Goal: Task Accomplishment & Management: Manage account settings

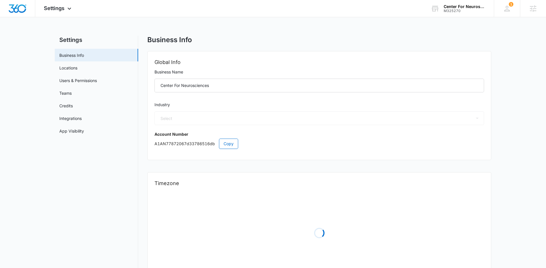
select select "13"
select select "US"
select select "America/Denver"
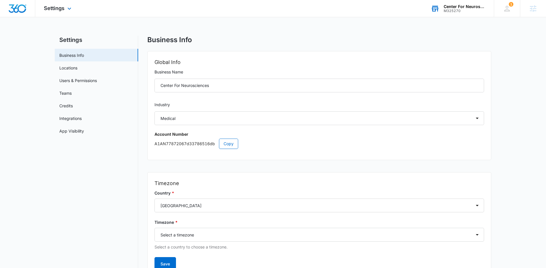
click at [464, 10] on div "M325270" at bounding box center [465, 11] width 42 height 4
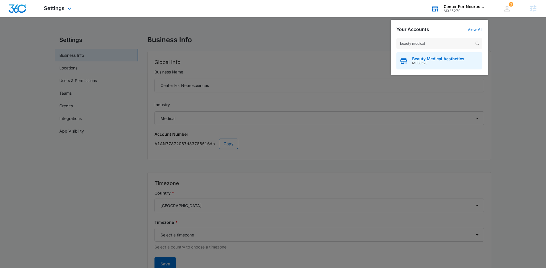
type input "beauty medical"
click at [434, 68] on div "Beauty Medical Aesthetics M338523" at bounding box center [439, 60] width 86 height 17
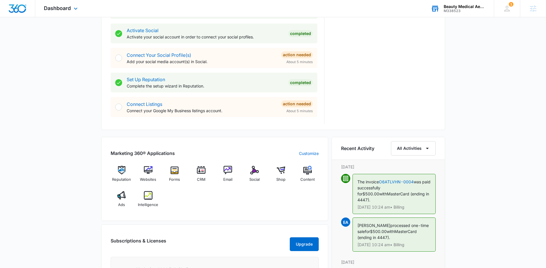
scroll to position [238, 0]
click at [72, 8] on icon at bounding box center [75, 10] width 7 height 7
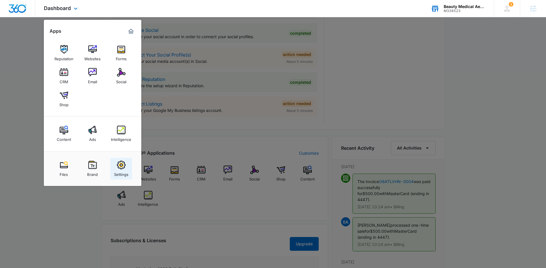
click at [118, 161] on img at bounding box center [121, 164] width 9 height 9
select select "14"
select select "US"
select select "America/Chicago"
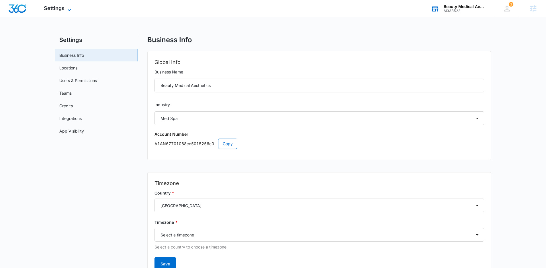
click at [57, 5] on span "Settings" at bounding box center [54, 8] width 21 height 6
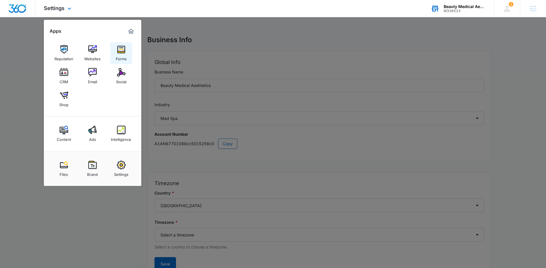
click at [115, 52] on link "Forms" at bounding box center [121, 53] width 22 height 22
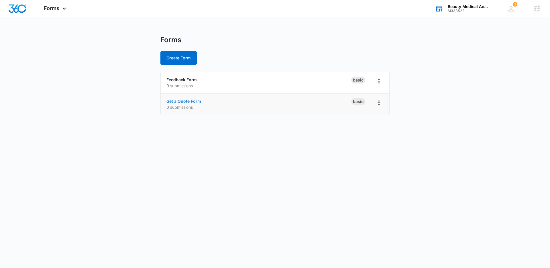
click at [193, 101] on link "Get a Quote Form" at bounding box center [183, 101] width 35 height 5
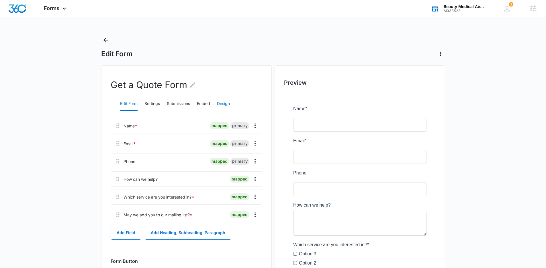
click at [222, 102] on button "Design" at bounding box center [223, 104] width 13 height 14
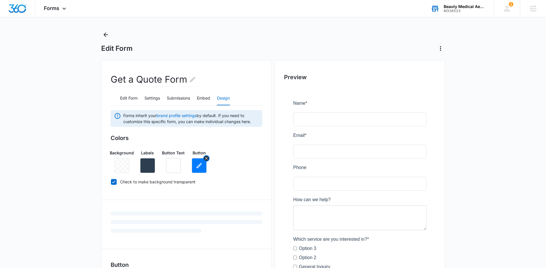
scroll to position [13, 0]
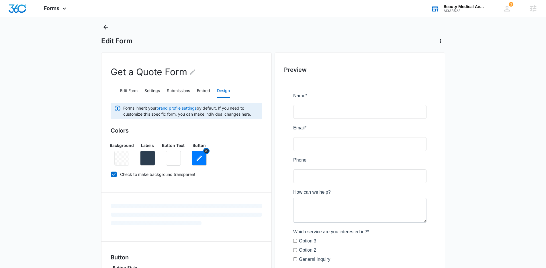
click at [202, 156] on icon "button" at bounding box center [199, 157] width 7 height 7
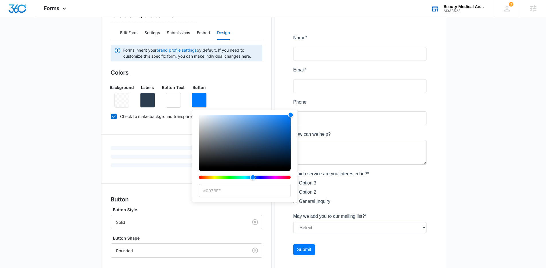
scroll to position [143, 0]
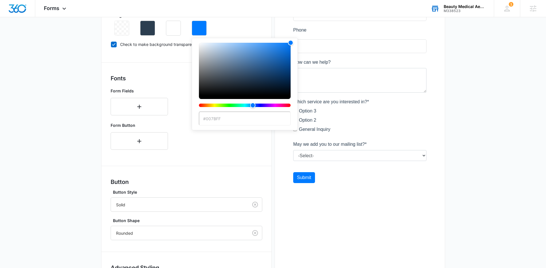
click at [228, 121] on input "#007BFF" at bounding box center [245, 118] width 92 height 14
paste input "c7a53b"
type input "#c7a53b"
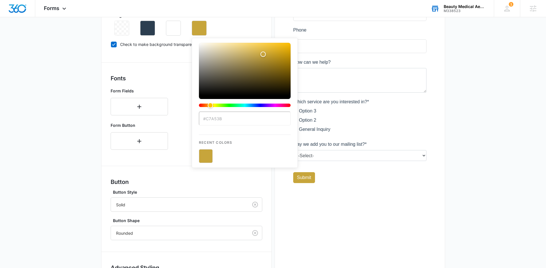
click at [236, 188] on div "Button Button Style Solid Button Shape Rounded" at bounding box center [187, 208] width 152 height 62
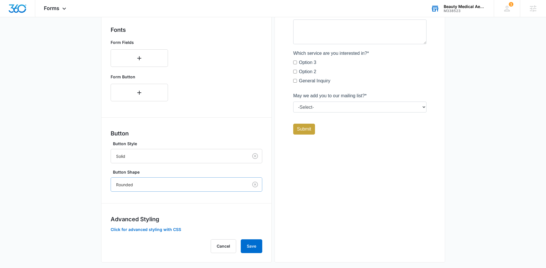
scroll to position [197, 0]
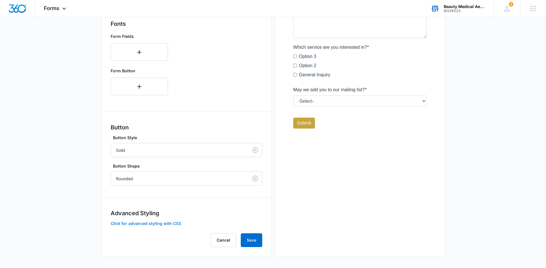
click at [170, 225] on button "Click for advanced styling with CSS" at bounding box center [146, 223] width 70 height 4
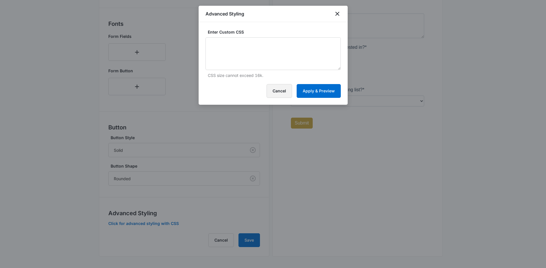
drag, startPoint x: 284, startPoint y: 85, endPoint x: 282, endPoint y: 88, distance: 3.3
click at [284, 86] on button "Cancel" at bounding box center [278, 91] width 25 height 14
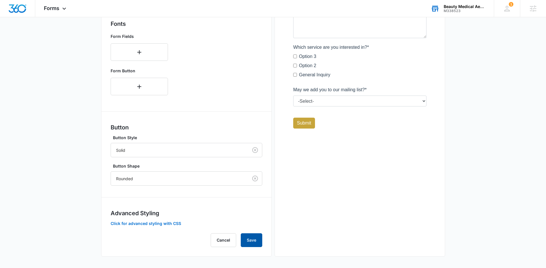
click at [248, 238] on button "Save" at bounding box center [251, 240] width 21 height 14
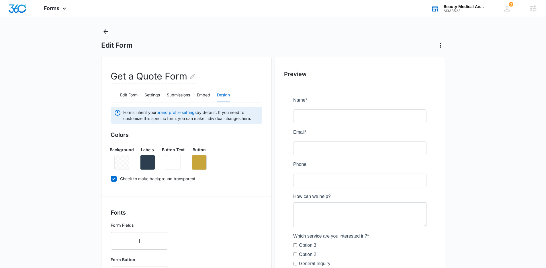
scroll to position [0, 0]
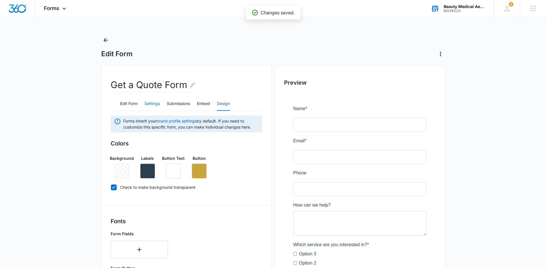
click at [149, 102] on button "Settings" at bounding box center [151, 104] width 15 height 14
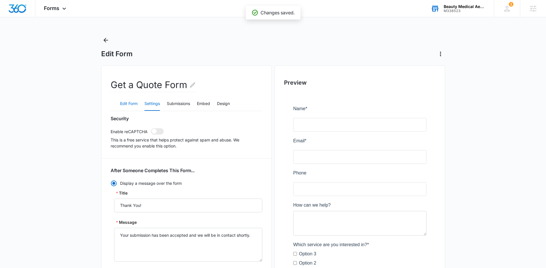
click at [127, 104] on button "Edit Form" at bounding box center [128, 104] width 17 height 14
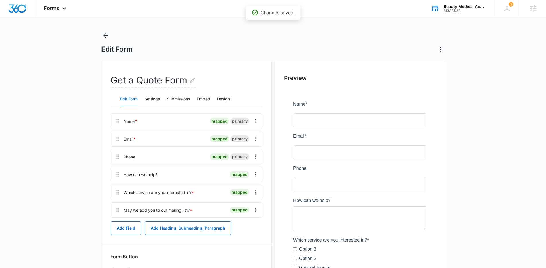
scroll to position [14, 0]
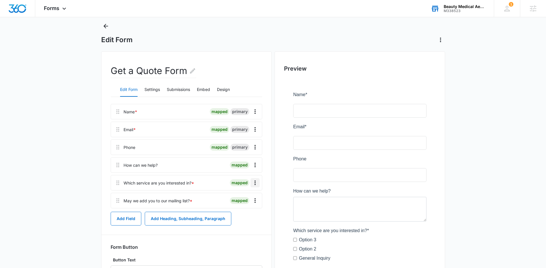
click at [256, 183] on icon "Overflow Menu" at bounding box center [255, 182] width 7 height 7
click at [236, 208] on div "Delete" at bounding box center [240, 207] width 12 height 4
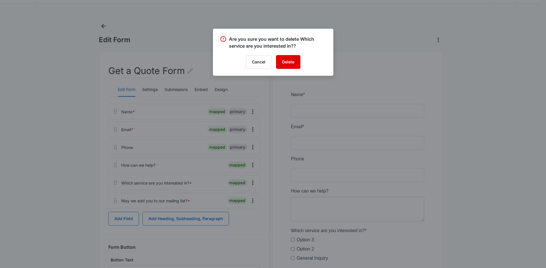
click at [293, 60] on button "Delete" at bounding box center [288, 62] width 24 height 14
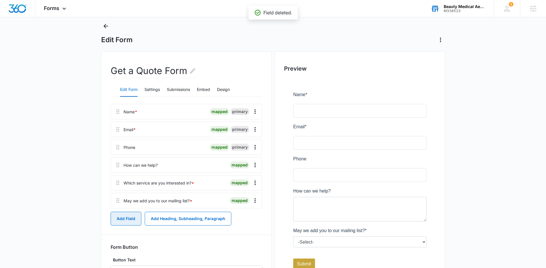
scroll to position [15, 0]
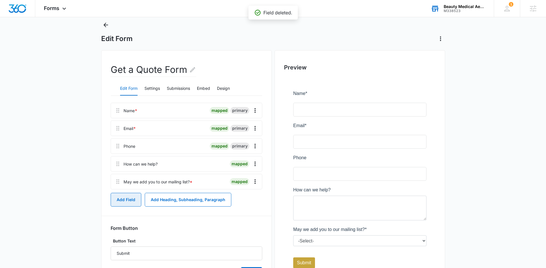
click at [121, 217] on div "Name * mapped primary Email * mapped primary Phone mapped primary How can we he…" at bounding box center [187, 192] width 152 height 178
click at [121, 199] on button "Add Field" at bounding box center [126, 200] width 31 height 14
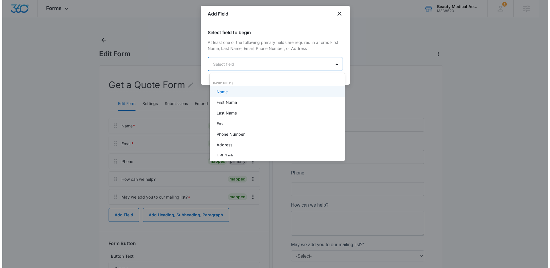
scroll to position [0, 0]
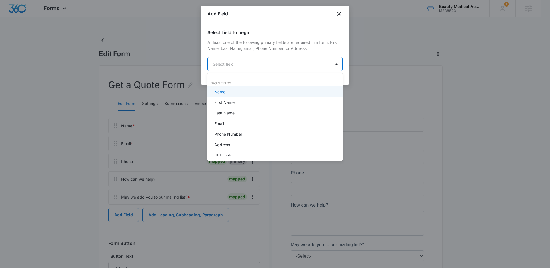
click at [249, 66] on body "Forms Apps Reputation Websites Forms CRM Email Social Shop Content Ads Intellig…" at bounding box center [275, 134] width 550 height 268
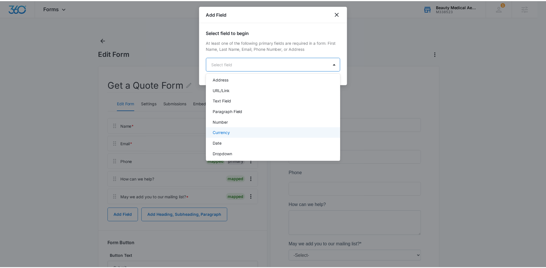
scroll to position [66, 0]
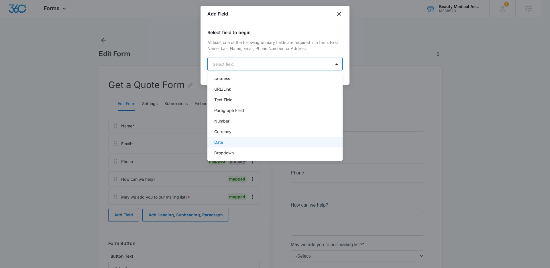
click at [245, 143] on div "Date" at bounding box center [274, 142] width 120 height 6
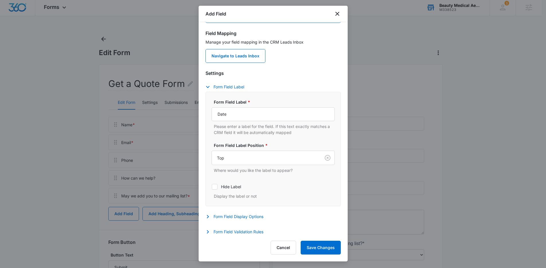
scroll to position [50, 0]
click at [249, 214] on button "Form Field Display Options" at bounding box center [237, 214] width 64 height 7
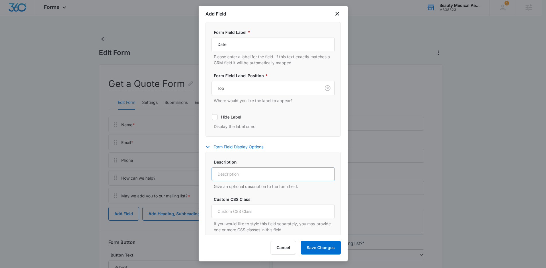
scroll to position [154, 0]
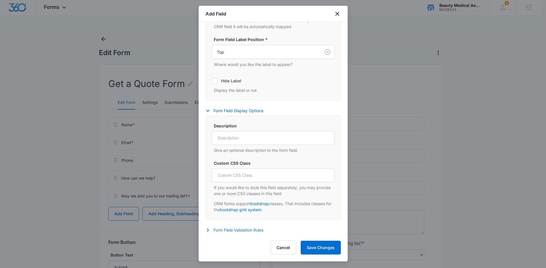
click at [251, 229] on button "Form Field Validation Rules" at bounding box center [237, 229] width 64 height 7
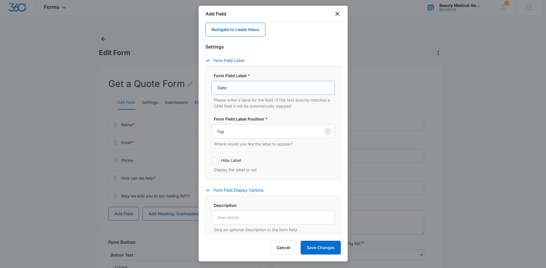
scroll to position [74, 0]
click at [232, 86] on input "Date" at bounding box center [272, 88] width 123 height 14
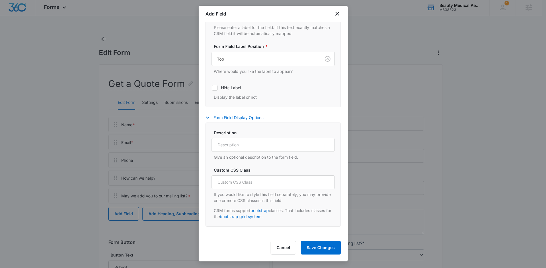
scroll to position [184, 0]
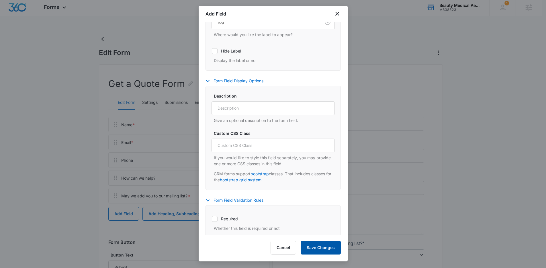
type input "Please provide a date for a consultation"
click at [313, 248] on button "Save Changes" at bounding box center [321, 247] width 40 height 14
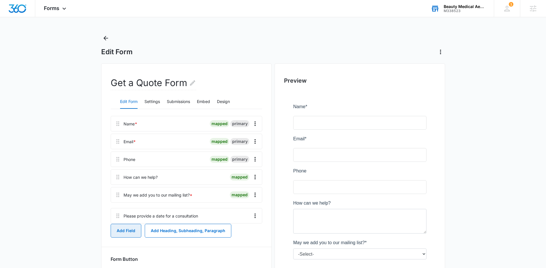
scroll to position [2, 0]
drag, startPoint x: 117, startPoint y: 217, endPoint x: 119, endPoint y: 194, distance: 22.7
click at [119, 194] on div "Name * mapped primary Email * mapped primary Phone mapped primary How can we he…" at bounding box center [187, 167] width 152 height 104
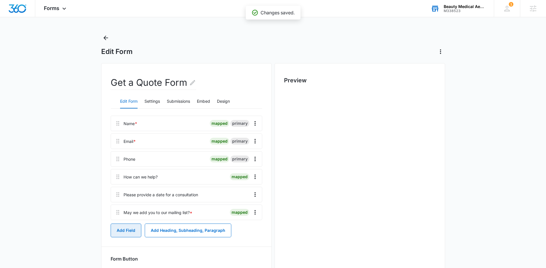
scroll to position [0, 0]
click at [160, 230] on button "Add Heading, Subheading, Paragraph" at bounding box center [188, 230] width 87 height 14
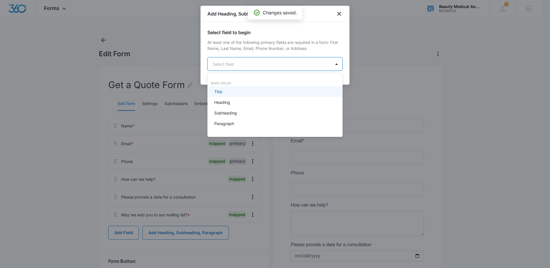
click at [254, 61] on body "Forms Apps Reputation Websites Forms CRM Email Social Shop Content Ads Intellig…" at bounding box center [275, 134] width 550 height 268
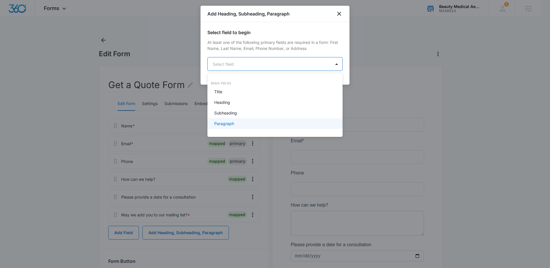
click at [229, 122] on p "Paragraph" at bounding box center [224, 123] width 20 height 6
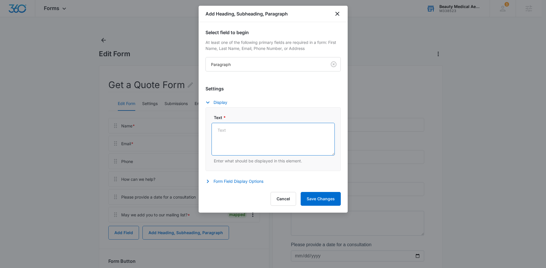
click at [226, 137] on textarea "Text *" at bounding box center [272, 139] width 123 height 33
click at [301, 130] on textarea "Please do not pick a same day time and date for a consultation" at bounding box center [272, 139] width 123 height 33
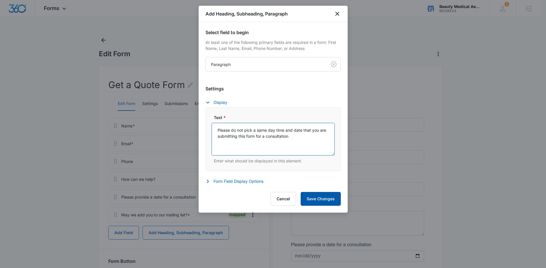
type textarea "Please do not pick a same day time and date that you are submitting this form f…"
click at [314, 197] on button "Save Changes" at bounding box center [321, 199] width 40 height 14
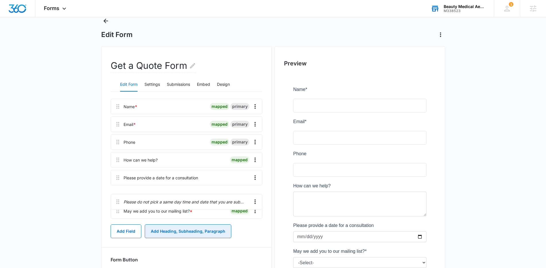
scroll to position [20, 0]
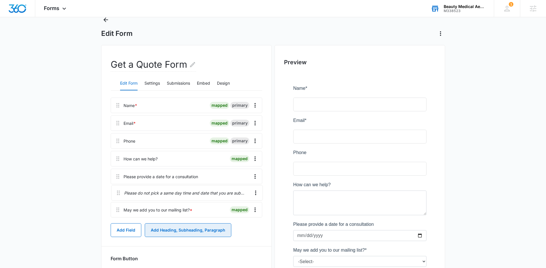
drag, startPoint x: 120, startPoint y: 215, endPoint x: 121, endPoint y: 189, distance: 27.0
click at [121, 188] on div "Name * mapped primary Email * mapped primary Phone mapped primary How can we he…" at bounding box center [187, 158] width 152 height 122
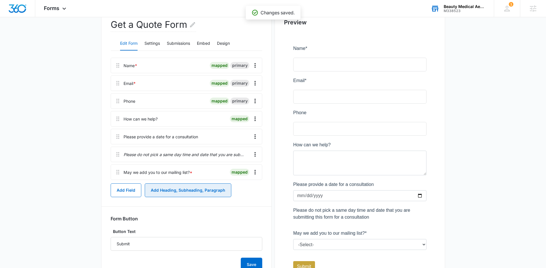
scroll to position [56, 0]
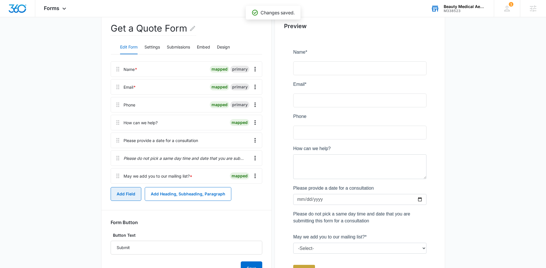
click at [126, 192] on button "Add Field" at bounding box center [126, 194] width 31 height 14
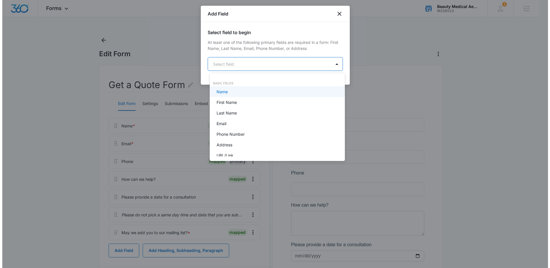
scroll to position [0, 0]
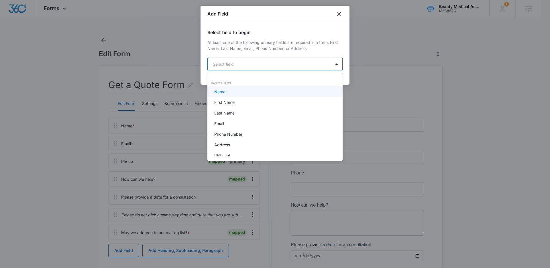
click at [233, 60] on body "Forms Apps Reputation Websites Forms CRM Email Social Shop Content Ads Intellig…" at bounding box center [275, 134] width 550 height 268
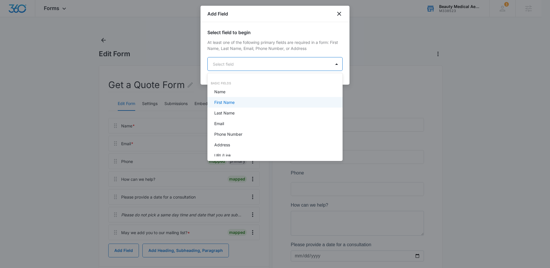
click at [340, 14] on div at bounding box center [275, 134] width 550 height 268
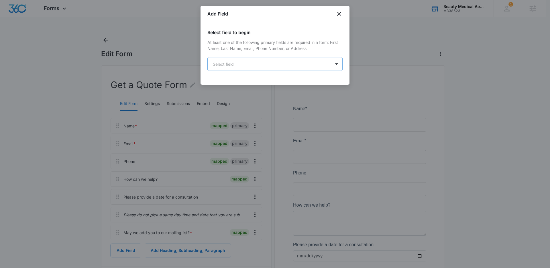
click at [276, 61] on body "Forms Apps Reputation Websites Forms CRM Email Social Shop Content Ads Intellig…" at bounding box center [275, 185] width 550 height 370
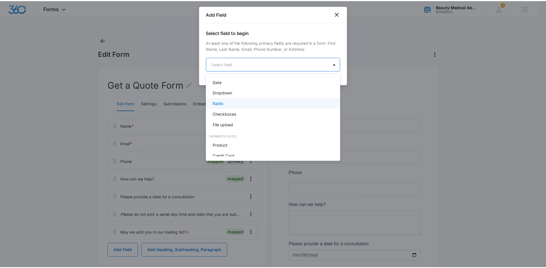
scroll to position [123, 0]
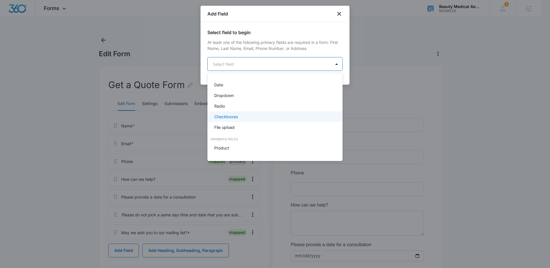
click at [241, 118] on div "Checkboxes" at bounding box center [274, 116] width 120 height 6
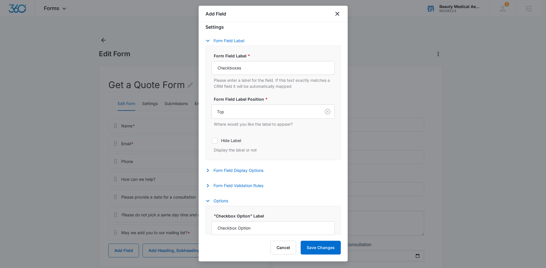
scroll to position [152, 0]
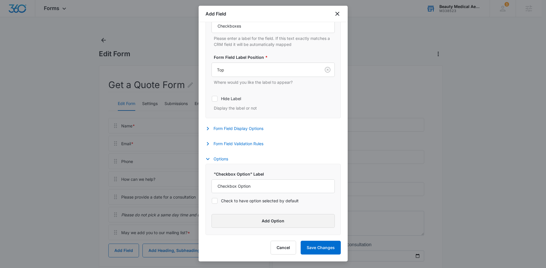
click at [237, 221] on button "Add Option" at bounding box center [272, 221] width 123 height 14
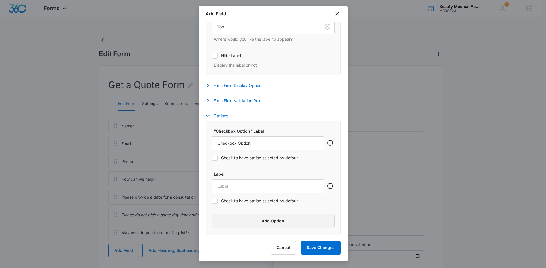
click at [237, 221] on button "Add Option" at bounding box center [272, 221] width 123 height 14
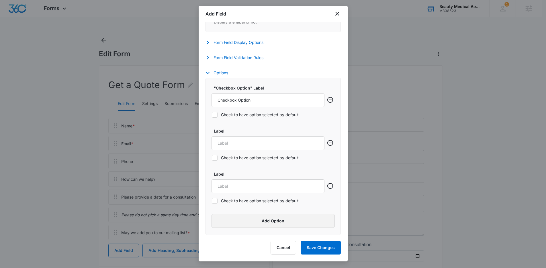
click at [237, 221] on button "Add Option" at bounding box center [272, 221] width 123 height 14
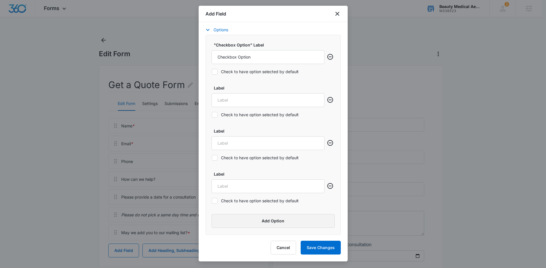
click at [237, 221] on button "Add Option" at bounding box center [272, 221] width 123 height 14
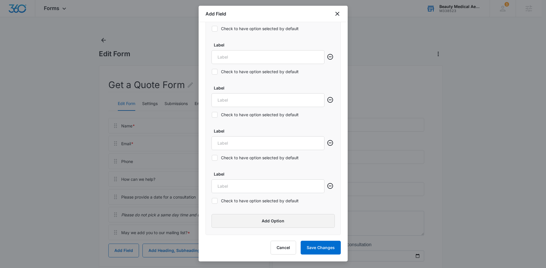
click at [237, 221] on button "Add Option" at bounding box center [272, 221] width 123 height 14
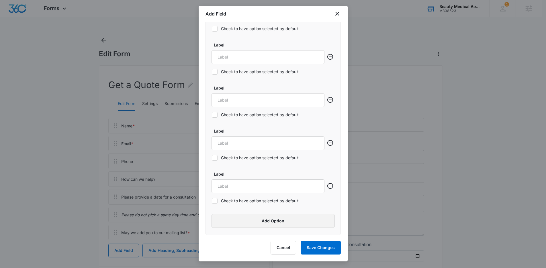
click at [237, 221] on button "Add Option" at bounding box center [272, 221] width 123 height 14
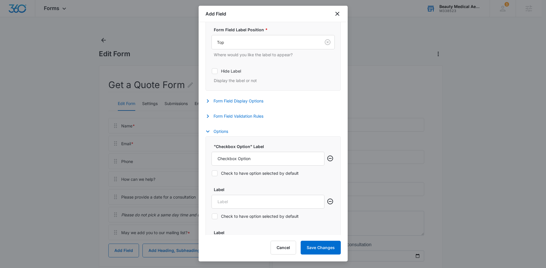
scroll to position [179, 0]
click at [253, 158] on input "Checkbox Option" at bounding box center [267, 159] width 113 height 14
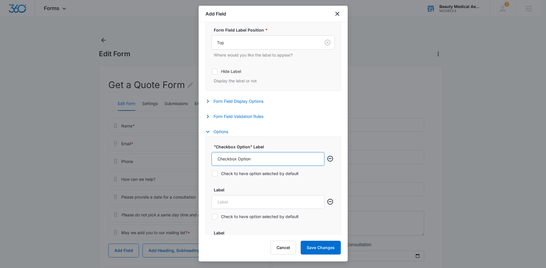
click at [250, 157] on input "Checkbox Option" at bounding box center [267, 159] width 113 height 14
type input "Bellafill"
click at [228, 203] on input "Label" at bounding box center [267, 202] width 113 height 14
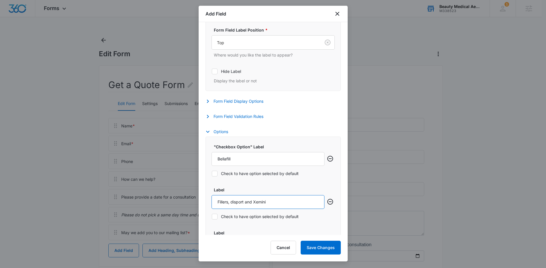
type input "Fillers, disport and Xemini"
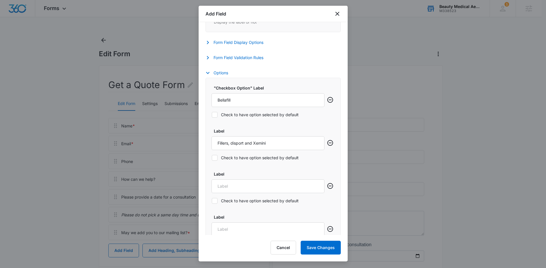
scroll to position [240, 0]
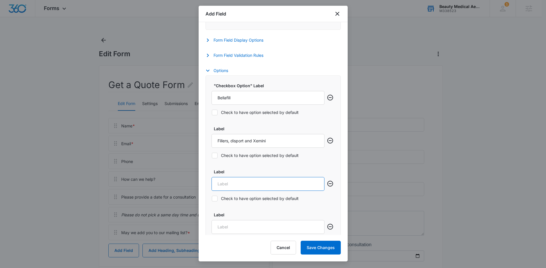
click at [226, 185] on input "Label" at bounding box center [267, 184] width 113 height 14
type input "Pixel Skin Resurfacing/eMatrix"
click at [233, 141] on input "Fillers, disport and Xemini" at bounding box center [267, 141] width 113 height 14
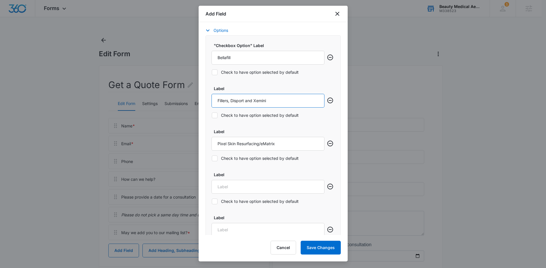
scroll to position [302, 0]
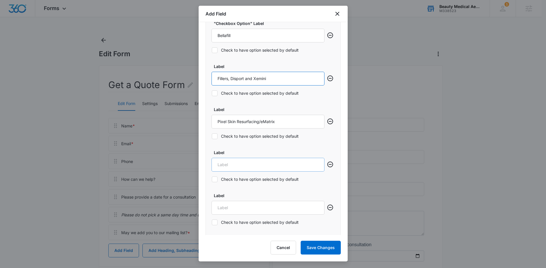
type input "Fillers, Disport and Xemini"
click at [260, 163] on input "Label" at bounding box center [267, 165] width 113 height 14
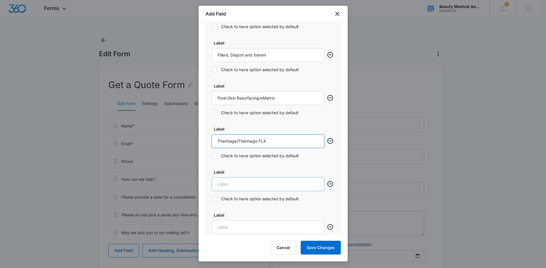
scroll to position [332, 0]
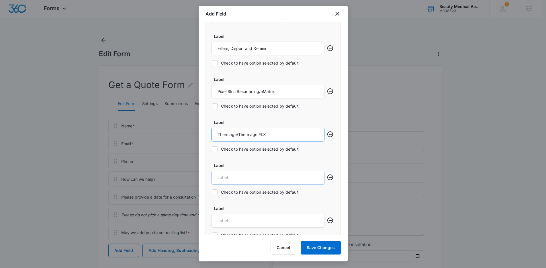
type input "Thermage/Thermage FLX"
click at [262, 175] on input "Label" at bounding box center [267, 177] width 113 height 14
click at [245, 176] on input "Label" at bounding box center [267, 177] width 113 height 14
type input "Skin Rejuvenation/Lasers"
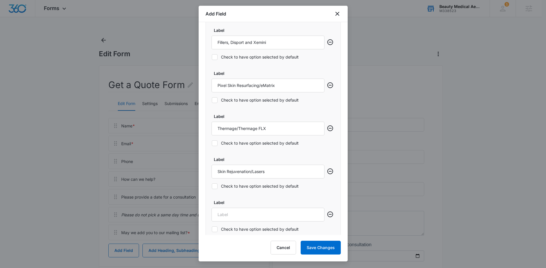
scroll to position [341, 0]
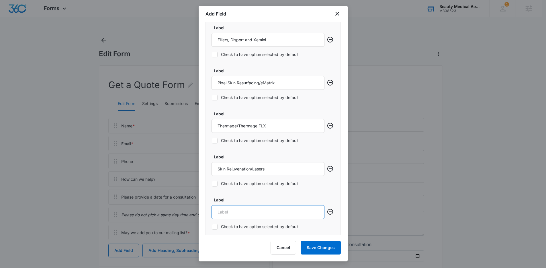
click at [235, 208] on input "Label" at bounding box center [267, 212] width 113 height 14
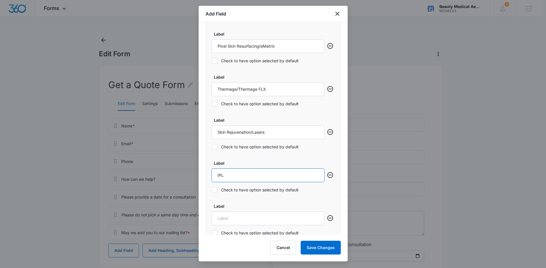
scroll to position [414, 0]
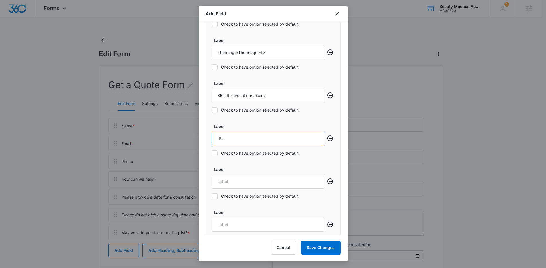
type input "IPL"
click at [238, 186] on input "Label" at bounding box center [267, 181] width 113 height 14
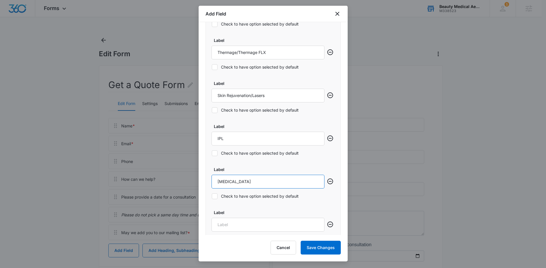
type input "Laser Hair Removal"
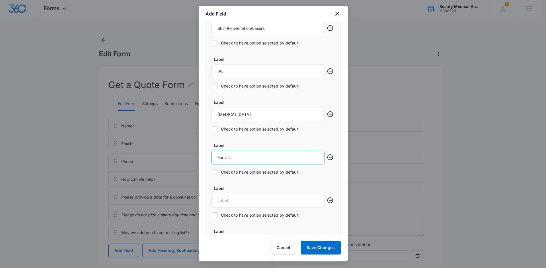
scroll to position [531, 0]
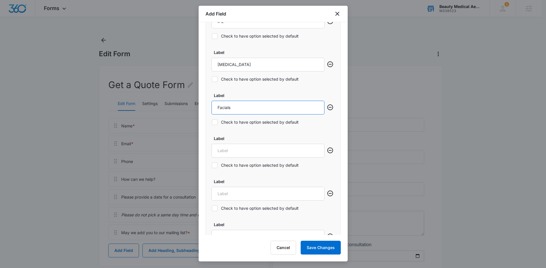
type input "Facials"
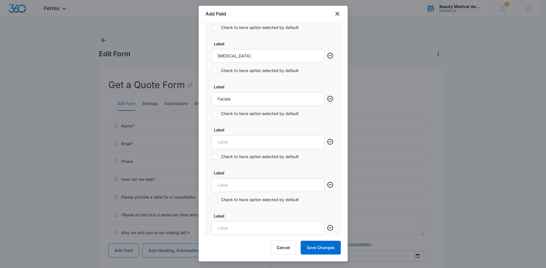
scroll to position [547, 0]
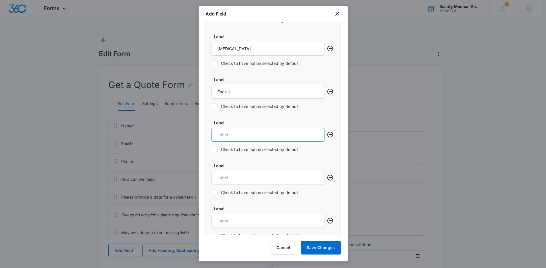
click at [240, 138] on input "Label" at bounding box center [267, 135] width 113 height 14
type input "Weight Loss and Body Contouring"
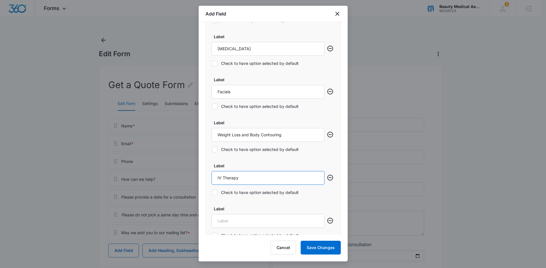
type input "IV Therapy"
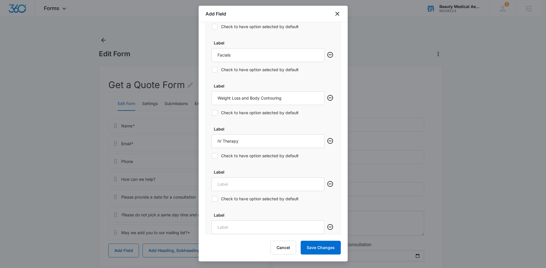
scroll to position [612, 0]
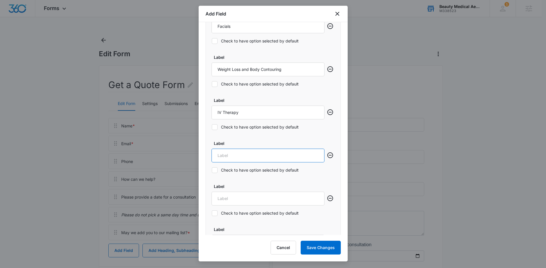
click at [252, 156] on input "Label" at bounding box center [267, 155] width 113 height 14
type input "V Shape Body Contouring"
click at [233, 197] on input "Label" at bounding box center [267, 198] width 113 height 14
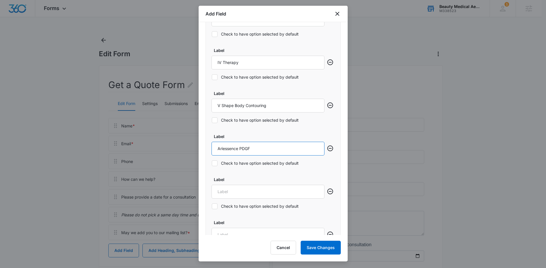
scroll to position [664, 0]
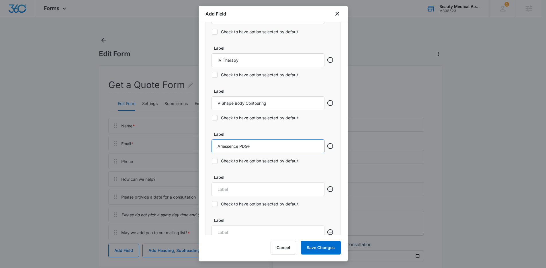
type input "Ariessence PDGF"
click at [238, 189] on input "Label" at bounding box center [267, 189] width 113 height 14
type input "Exozome Therapy"
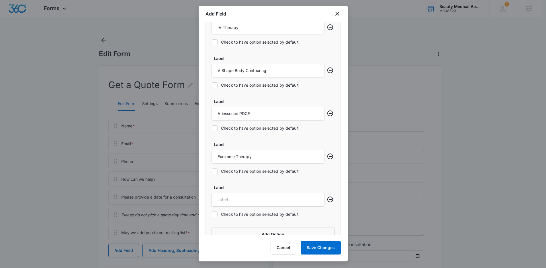
scroll to position [708, 0]
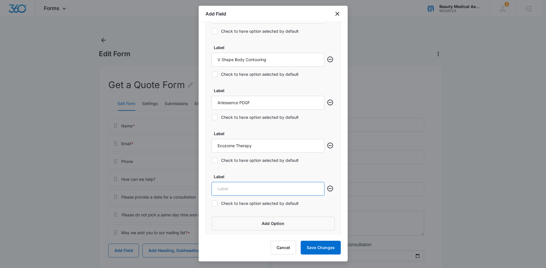
click at [232, 191] on input "Label" at bounding box center [267, 189] width 113 height 14
type input "Men's Wellness"
click at [325, 246] on button "Save Changes" at bounding box center [321, 247] width 40 height 14
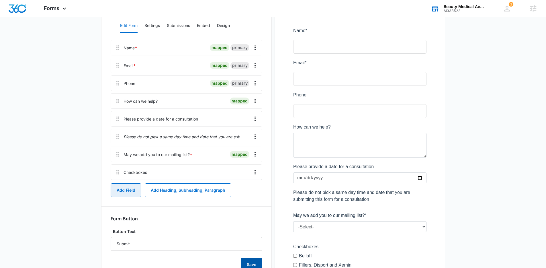
scroll to position [72, 0]
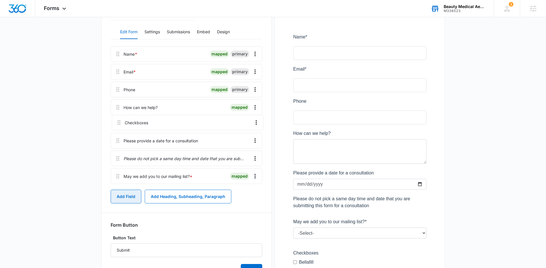
drag, startPoint x: 116, startPoint y: 178, endPoint x: 117, endPoint y: 119, distance: 58.7
click at [117, 119] on div "Name * mapped primary Email * mapped primary Phone mapped primary How can we he…" at bounding box center [187, 116] width 152 height 140
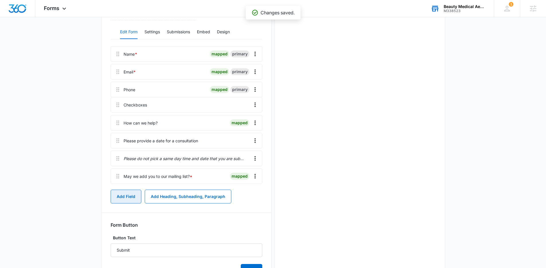
drag, startPoint x: 117, startPoint y: 126, endPoint x: 117, endPoint y: 102, distance: 24.1
click at [117, 102] on div "Name * mapped primary Email * mapped primary Phone mapped primary How can we he…" at bounding box center [187, 116] width 152 height 140
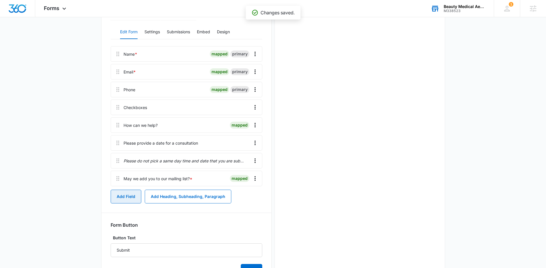
scroll to position [0, 0]
click at [255, 107] on icon "Overflow Menu" at bounding box center [255, 107] width 7 height 7
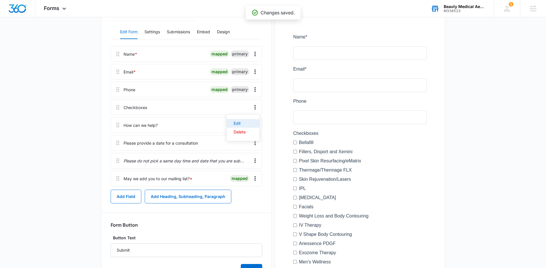
click at [239, 124] on div "Edit" at bounding box center [240, 123] width 12 height 4
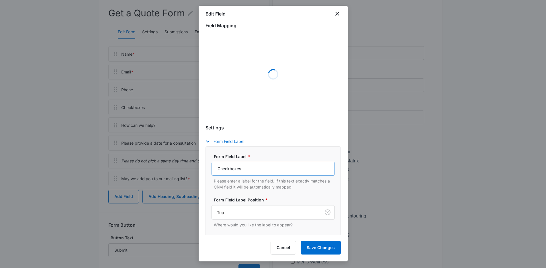
scroll to position [9, 0]
click at [268, 165] on input "Checkboxes" at bounding box center [272, 167] width 123 height 14
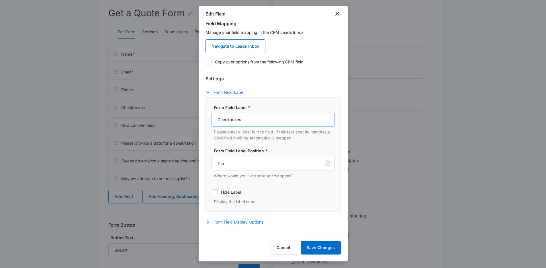
click at [268, 165] on div at bounding box center [265, 163] width 96 height 7
click at [264, 118] on input "Checkboxes" at bounding box center [272, 120] width 123 height 14
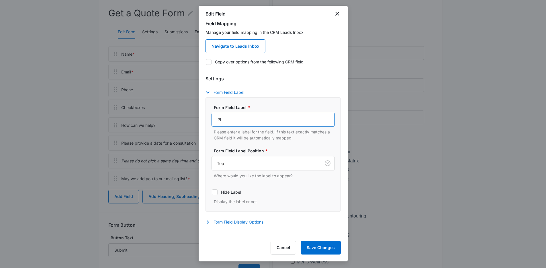
type input "P"
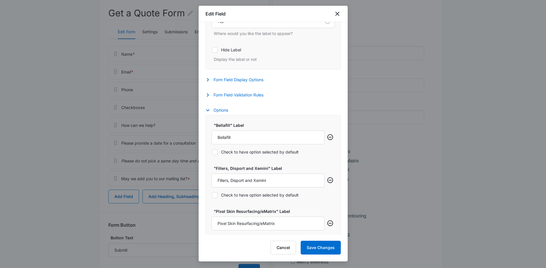
scroll to position [249, 0]
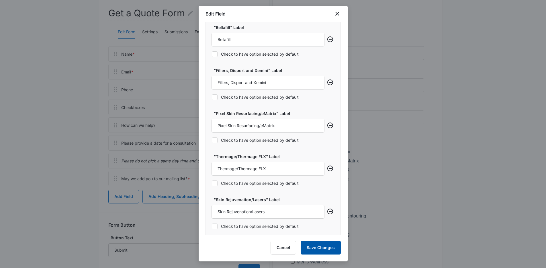
type input "Which service are you interested in?"
click at [317, 247] on button "Save Changes" at bounding box center [321, 247] width 40 height 14
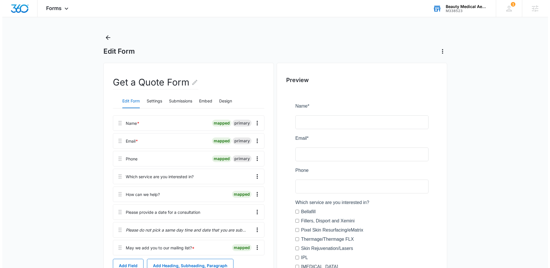
scroll to position [0, 0]
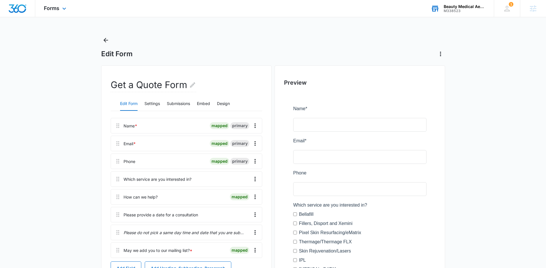
click at [59, 5] on div "Forms Apps Reputation Websites Forms CRM Email Social Shop Content Ads Intellig…" at bounding box center [55, 8] width 41 height 17
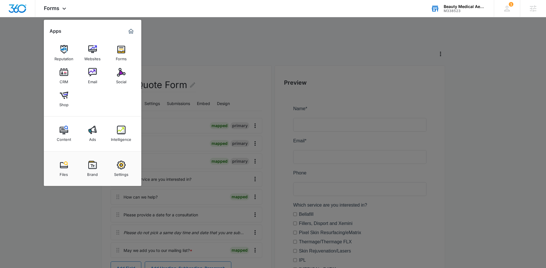
click at [230, 50] on div at bounding box center [273, 134] width 546 height 268
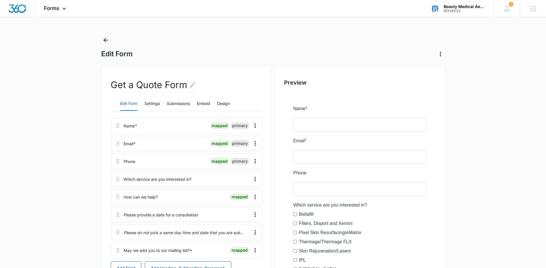
click at [459, 14] on div "Beauty Medical Aesthetics M338523 Your Accounts View All" at bounding box center [458, 8] width 72 height 17
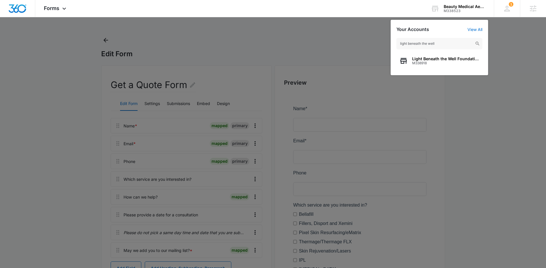
type input "light beneath the well"
click at [434, 63] on span "M338918" at bounding box center [445, 63] width 67 height 4
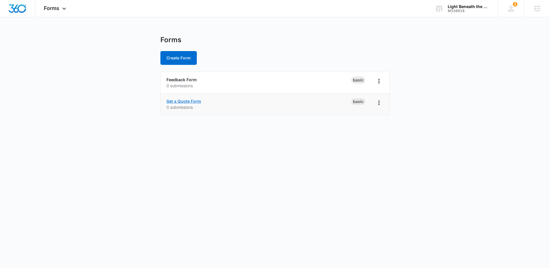
click at [185, 100] on link "Get a Quote Form" at bounding box center [183, 101] width 35 height 5
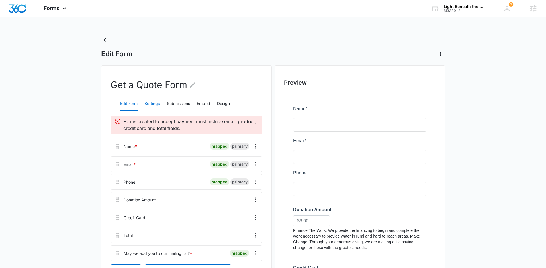
click at [151, 104] on button "Settings" at bounding box center [151, 104] width 15 height 14
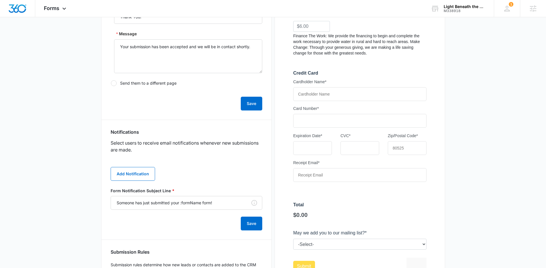
scroll to position [200, 0]
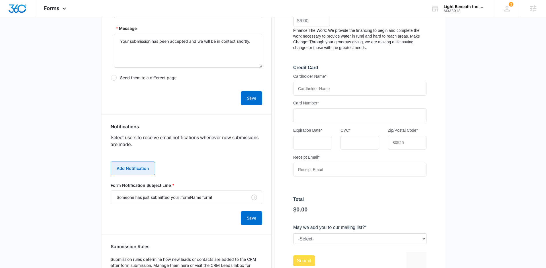
click at [139, 168] on button "Add Notification" at bounding box center [133, 168] width 44 height 14
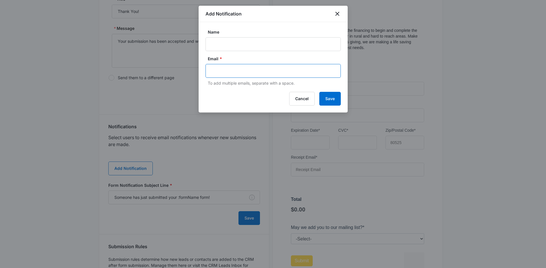
click at [241, 72] on input "text" at bounding box center [273, 70] width 124 height 9
paste input "ernesthausmann15@gmail.com"
type input "ernesthausmann15@gmail.com"
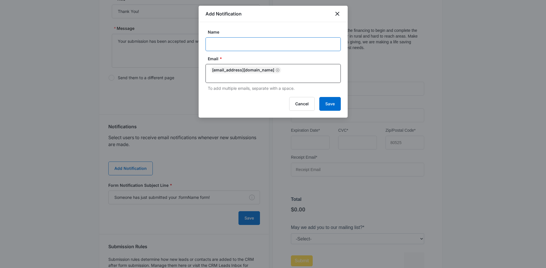
click at [250, 47] on input "Name" at bounding box center [272, 44] width 135 height 14
type input "donation form submission"
click at [319, 97] on button "Save" at bounding box center [329, 104] width 21 height 14
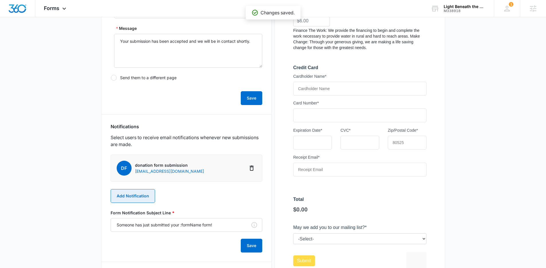
click at [134, 193] on button "Add Notification" at bounding box center [133, 196] width 44 height 14
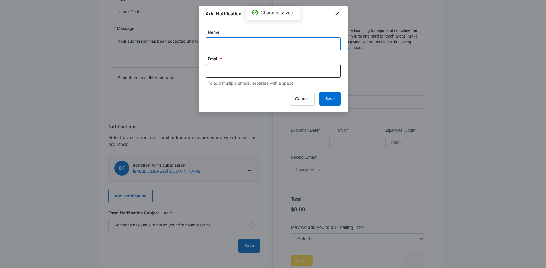
click at [225, 45] on input "Name" at bounding box center [272, 44] width 135 height 14
click at [227, 69] on input "text" at bounding box center [273, 70] width 124 height 9
click at [269, 41] on input "MSM Notification - M" at bounding box center [272, 44] width 135 height 14
type input "MSM Notification - M338918 Light Beneath the Well"
type input "austin.hunt@madwire.com"
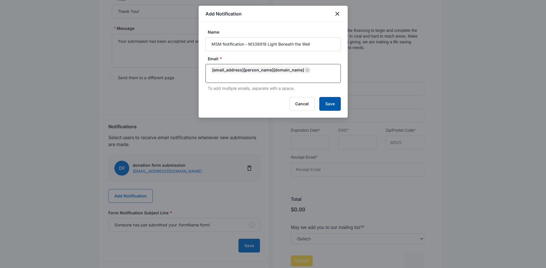
click at [331, 97] on button "Save" at bounding box center [329, 104] width 21 height 14
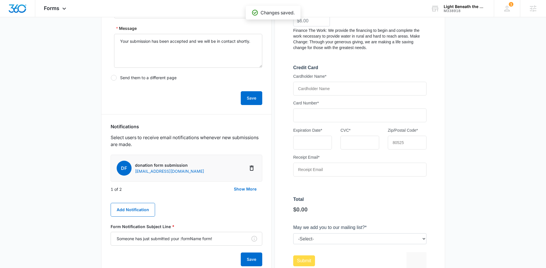
click at [125, 98] on div "Save" at bounding box center [187, 94] width 152 height 21
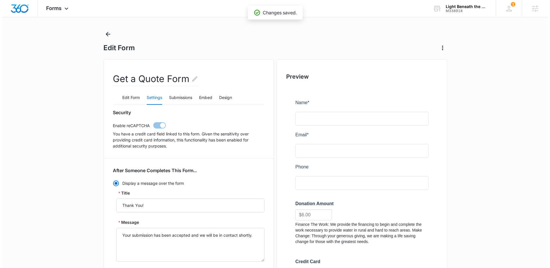
scroll to position [0, 0]
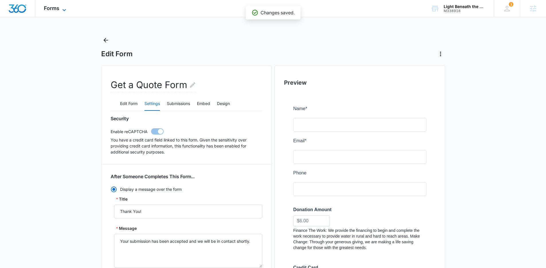
click at [58, 5] on span "Forms" at bounding box center [51, 8] width 15 height 6
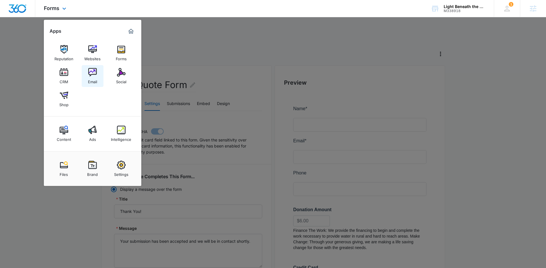
click at [88, 74] on img at bounding box center [92, 72] width 9 height 9
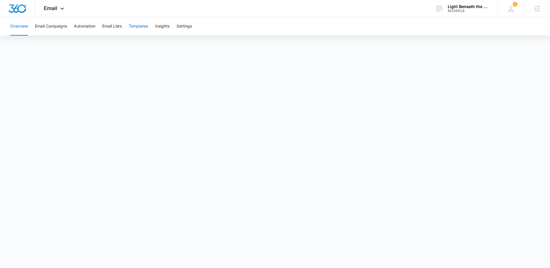
click at [142, 28] on button "Templates" at bounding box center [138, 26] width 19 height 18
click at [69, 10] on div "Email Apps Reputation Websites Forms CRM Email Social Shop Content Ads Intellig…" at bounding box center [54, 8] width 39 height 17
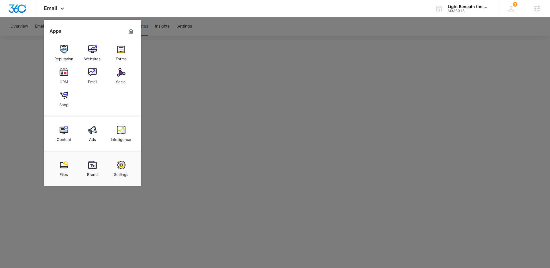
click at [239, 140] on div at bounding box center [275, 134] width 550 height 268
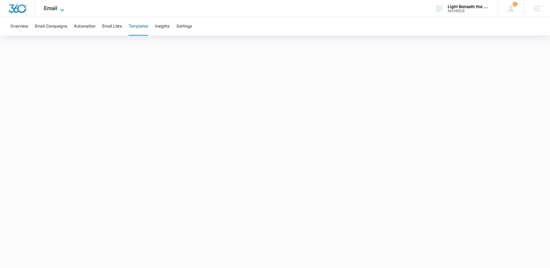
click at [48, 10] on span "Email" at bounding box center [50, 8] width 13 height 6
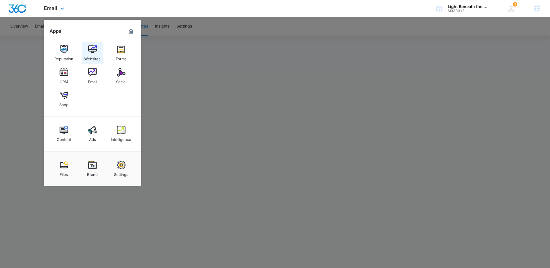
click at [95, 52] on img at bounding box center [92, 49] width 9 height 9
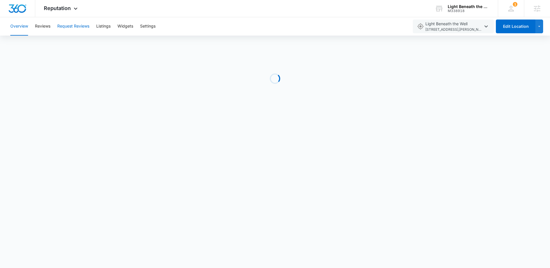
click at [74, 30] on button "Request Reviews" at bounding box center [73, 26] width 32 height 18
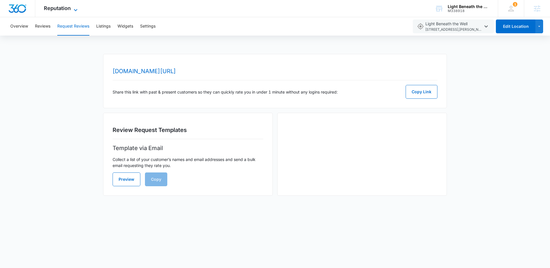
drag, startPoint x: 47, startPoint y: 3, endPoint x: 53, endPoint y: 11, distance: 9.8
click at [47, 3] on div "Reputation Apps Reputation Websites Forms CRM Email Social Shop Content Ads Int…" at bounding box center [61, 8] width 52 height 17
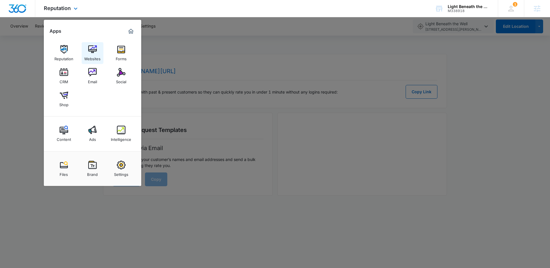
click at [96, 55] on div "Websites" at bounding box center [92, 57] width 16 height 7
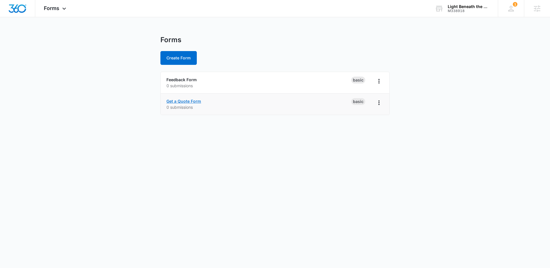
click at [183, 100] on link "Get a Quote Form" at bounding box center [183, 101] width 35 height 5
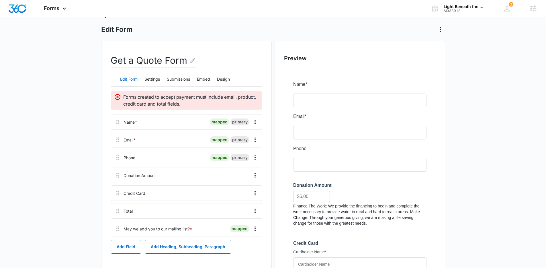
scroll to position [26, 0]
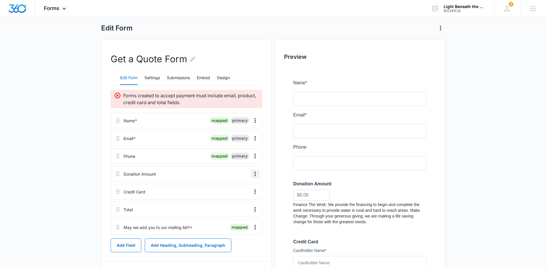
click at [257, 173] on icon "Overflow Menu" at bounding box center [255, 173] width 7 height 7
click at [241, 200] on div "Delete" at bounding box center [240, 198] width 12 height 4
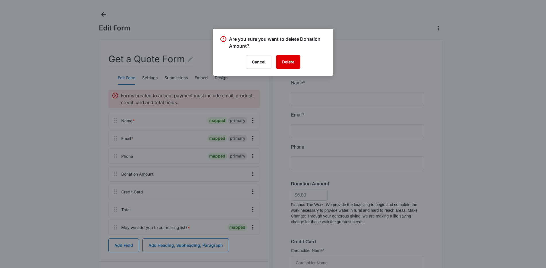
click at [282, 61] on button "Delete" at bounding box center [288, 62] width 24 height 14
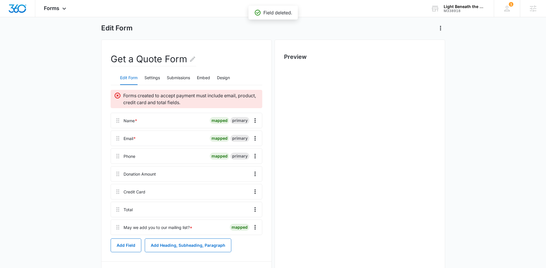
scroll to position [0, 0]
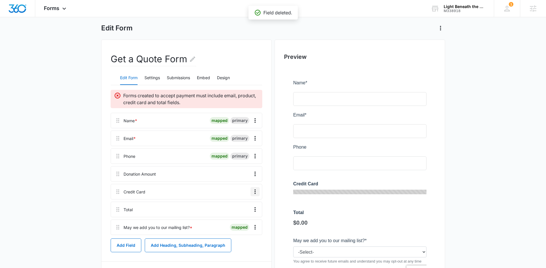
click at [254, 191] on icon "Overflow Menu" at bounding box center [254, 191] width 1 height 5
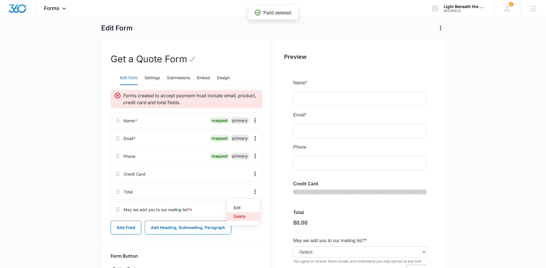
click at [241, 214] on div "Delete" at bounding box center [240, 216] width 12 height 4
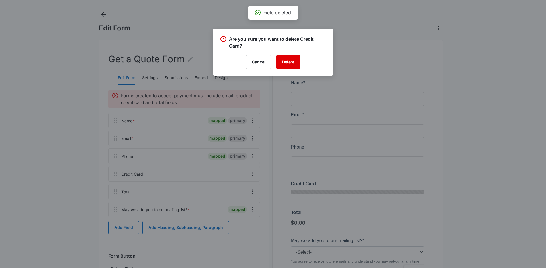
click at [285, 59] on button "Delete" at bounding box center [288, 62] width 24 height 14
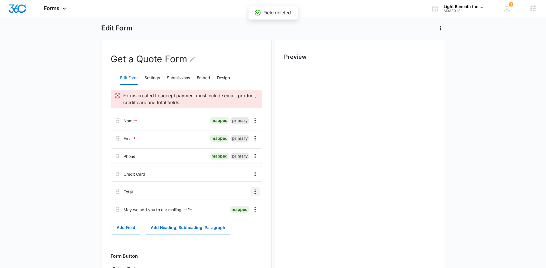
click at [253, 189] on icon "Overflow Menu" at bounding box center [255, 191] width 7 height 7
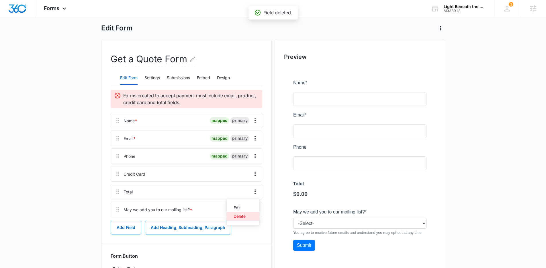
click at [244, 213] on button "Delete" at bounding box center [243, 216] width 33 height 9
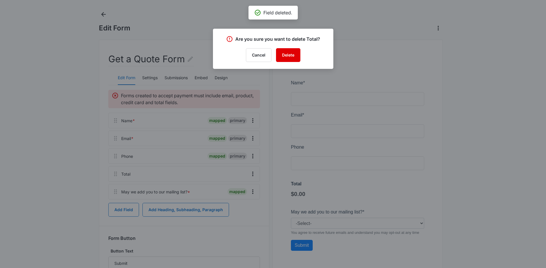
click at [285, 55] on button "Delete" at bounding box center [288, 55] width 24 height 14
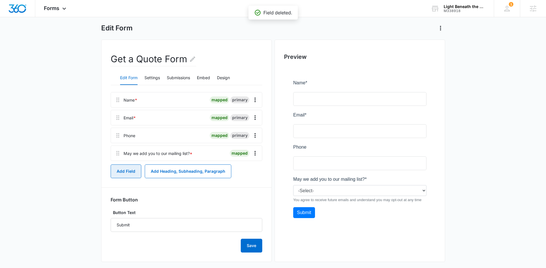
click at [130, 175] on button "Add Field" at bounding box center [126, 171] width 31 height 14
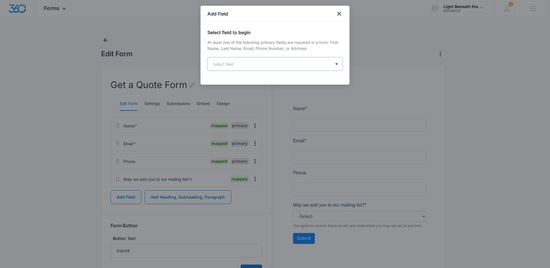
click at [236, 64] on body "Forms Apps Reputation Websites Forms CRM Email Social Shop Content Ads Intellig…" at bounding box center [275, 149] width 550 height 299
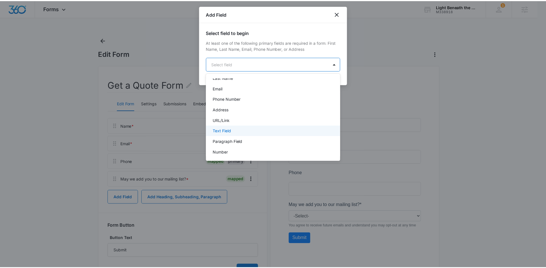
scroll to position [38, 0]
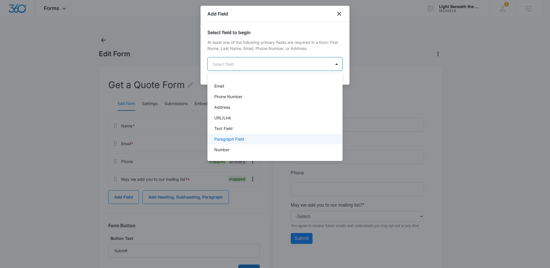
click at [235, 135] on div "Paragraph Field" at bounding box center [274, 139] width 135 height 11
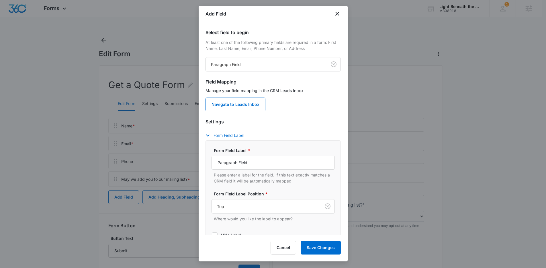
click at [256, 225] on div "Form Field Label * Paragraph Field Please enter a label for the field. If this …" at bounding box center [272, 197] width 123 height 100
click at [254, 157] on input "Paragraph Field" at bounding box center [272, 163] width 123 height 14
type input "How can we help?"
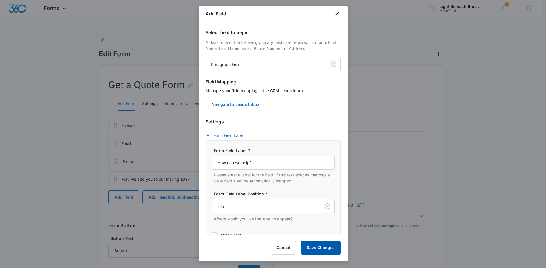
click at [336, 244] on button "Save Changes" at bounding box center [321, 247] width 40 height 14
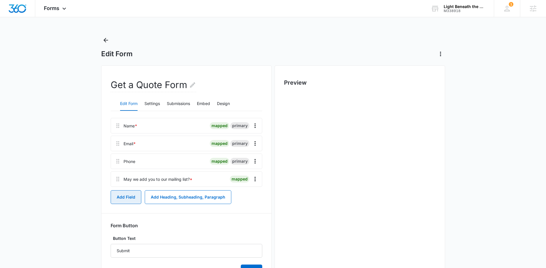
scroll to position [0, 0]
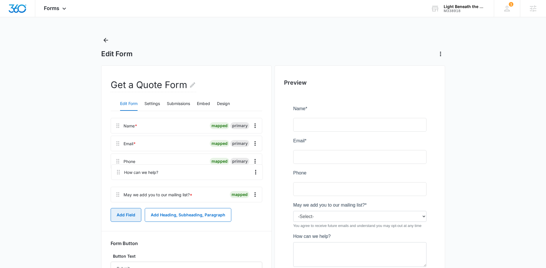
drag, startPoint x: 117, startPoint y: 197, endPoint x: 118, endPoint y: 169, distance: 28.4
click at [118, 169] on div "Name * mapped primary Email * mapped primary Phone mapped primary May we add yo…" at bounding box center [187, 161] width 152 height 87
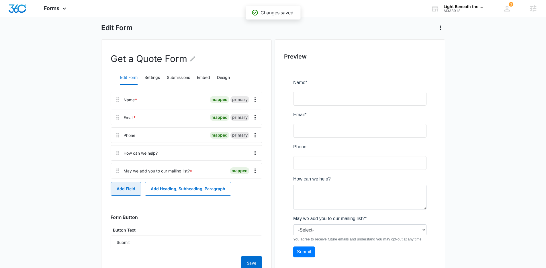
scroll to position [54, 0]
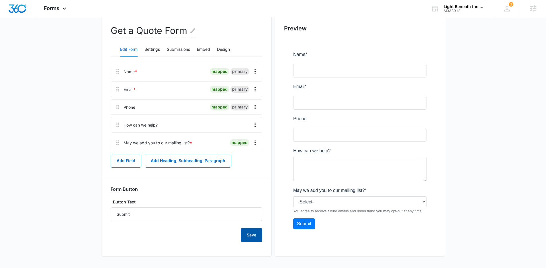
drag, startPoint x: 256, startPoint y: 234, endPoint x: 368, endPoint y: 185, distance: 122.3
click at [256, 234] on button "Save" at bounding box center [251, 235] width 21 height 14
click at [58, 6] on span "Forms" at bounding box center [51, 8] width 15 height 6
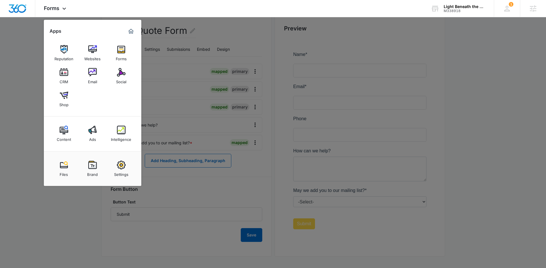
click at [90, 77] on div "Email" at bounding box center [92, 79] width 9 height 7
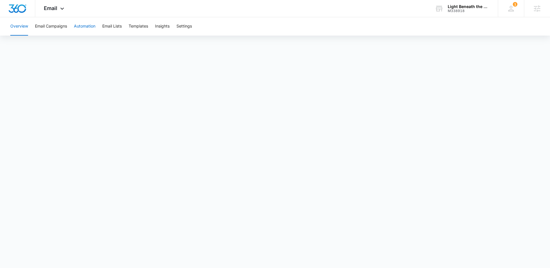
click at [88, 28] on button "Automation" at bounding box center [84, 26] width 21 height 18
click at [144, 26] on button "Templates" at bounding box center [138, 26] width 19 height 18
click at [81, 27] on button "Automation" at bounding box center [84, 26] width 21 height 18
click at [17, 9] on img "Dashboard" at bounding box center [17, 8] width 18 height 9
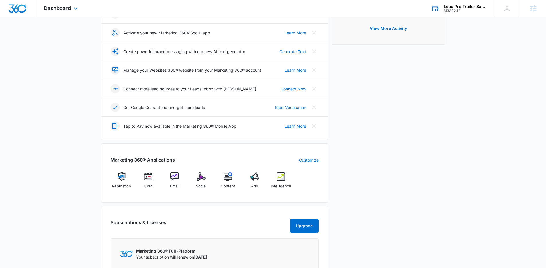
scroll to position [97, 0]
click at [172, 174] on img at bounding box center [174, 176] width 9 height 9
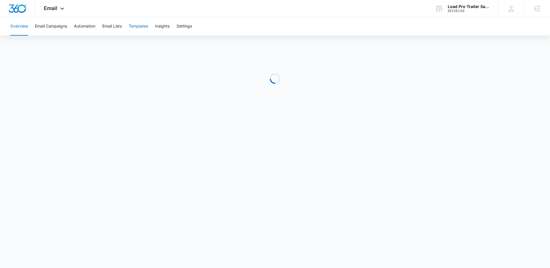
click at [135, 23] on button "Templates" at bounding box center [138, 26] width 19 height 18
click at [84, 25] on button "Automation" at bounding box center [84, 26] width 21 height 18
